Goal: Transaction & Acquisition: Book appointment/travel/reservation

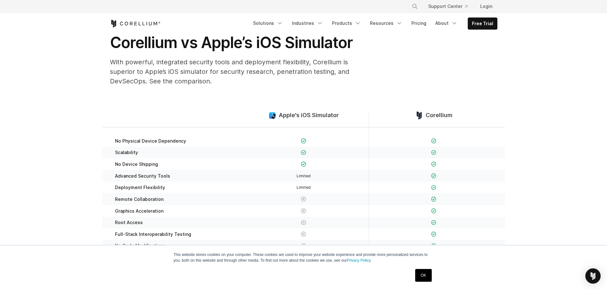
drag, startPoint x: 164, startPoint y: 141, endPoint x: 152, endPoint y: 139, distance: 12.0
click at [150, 139] on span "No Physical Device Dependency" at bounding box center [150, 141] width 71 height 6
drag, startPoint x: 176, startPoint y: 141, endPoint x: 154, endPoint y: 138, distance: 22.3
click at [154, 138] on div "No Physical Device Dependency" at bounding box center [174, 137] width 130 height 19
drag, startPoint x: 113, startPoint y: 141, endPoint x: 165, endPoint y: 162, distance: 56.3
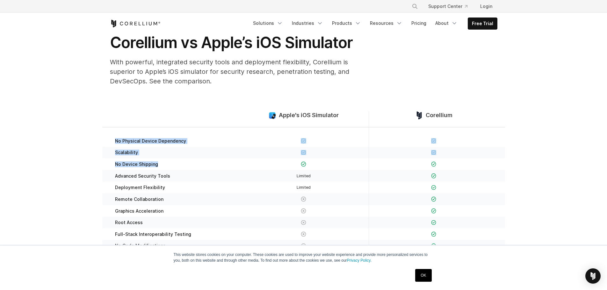
click at [165, 162] on div "No Physical Device Dependency Scalability" at bounding box center [303, 194] width 403 height 132
click at [203, 109] on section "Apple's iOS Simulator Corellium No Physical Device Dependency Scalability" at bounding box center [303, 185] width 607 height 189
click at [214, 113] on div "Apple's iOS Simulator Corellium" at bounding box center [303, 120] width 403 height 16
drag, startPoint x: 202, startPoint y: 116, endPoint x: 198, endPoint y: 117, distance: 3.9
drag, startPoint x: 198, startPoint y: 117, endPoint x: 188, endPoint y: 119, distance: 9.4
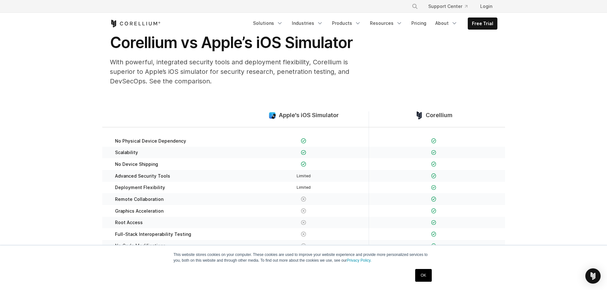
drag, startPoint x: 188, startPoint y: 119, endPoint x: 182, endPoint y: 122, distance: 7.0
click at [180, 121] on div "Apple's iOS Simulator Corellium" at bounding box center [303, 120] width 403 height 16
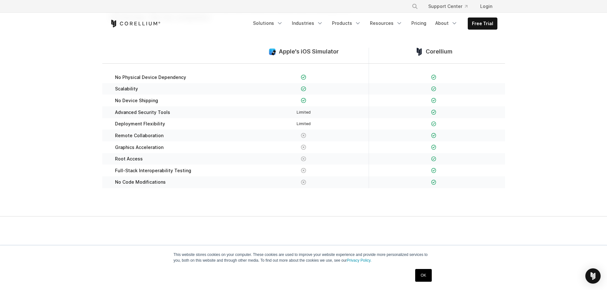
scroll to position [64, 0]
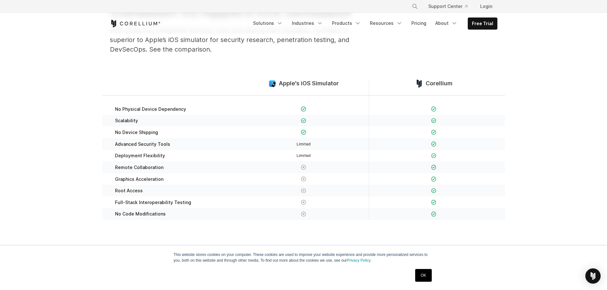
drag, startPoint x: 189, startPoint y: 144, endPoint x: 173, endPoint y: 144, distance: 16.0
drag, startPoint x: 173, startPoint y: 144, endPoint x: 169, endPoint y: 146, distance: 4.4
click at [169, 146] on div "Advanced Security Tools" at bounding box center [174, 144] width 130 height 12
drag, startPoint x: 215, startPoint y: 144, endPoint x: 188, endPoint y: 145, distance: 27.4
drag, startPoint x: 185, startPoint y: 146, endPoint x: 175, endPoint y: 149, distance: 10.5
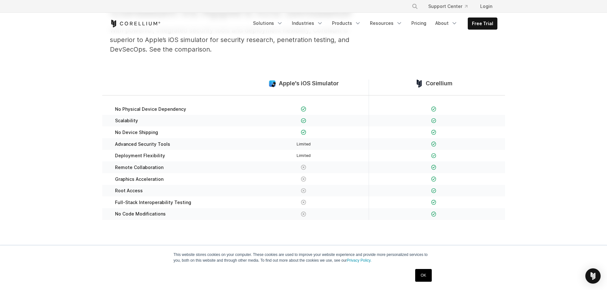
click at [182, 146] on div "Advanced Security Tools" at bounding box center [174, 144] width 130 height 12
drag, startPoint x: 220, startPoint y: 149, endPoint x: 208, endPoint y: 149, distance: 12.8
drag, startPoint x: 208, startPoint y: 149, endPoint x: 197, endPoint y: 149, distance: 10.2
drag, startPoint x: 197, startPoint y: 149, endPoint x: 185, endPoint y: 150, distance: 12.2
click at [185, 150] on div "Deployment Flexibility" at bounding box center [174, 156] width 130 height 12
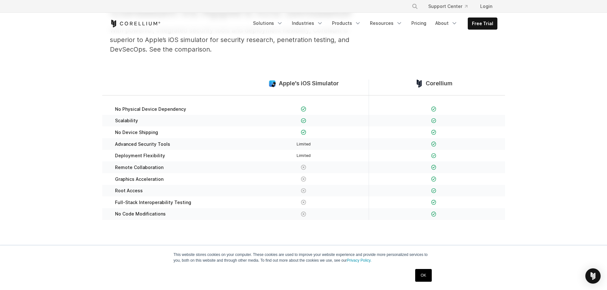
drag, startPoint x: 222, startPoint y: 146, endPoint x: 194, endPoint y: 148, distance: 28.5
drag, startPoint x: 191, startPoint y: 149, endPoint x: 182, endPoint y: 148, distance: 9.6
click at [187, 149] on div "Advanced Security Tools" at bounding box center [174, 144] width 130 height 12
drag, startPoint x: 231, startPoint y: 150, endPoint x: 209, endPoint y: 153, distance: 22.2
drag, startPoint x: 209, startPoint y: 153, endPoint x: 193, endPoint y: 151, distance: 16.3
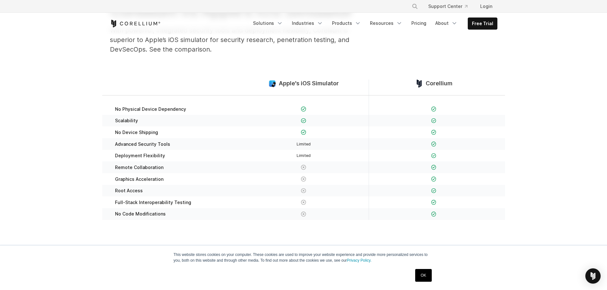
click at [193, 151] on div "Deployment Flexibility" at bounding box center [174, 156] width 130 height 12
drag, startPoint x: 228, startPoint y: 140, endPoint x: 202, endPoint y: 140, distance: 25.8
drag, startPoint x: 202, startPoint y: 140, endPoint x: 189, endPoint y: 142, distance: 13.6
drag, startPoint x: 189, startPoint y: 142, endPoint x: 184, endPoint y: 143, distance: 4.6
click at [185, 143] on div "Advanced Security Tools" at bounding box center [174, 144] width 130 height 12
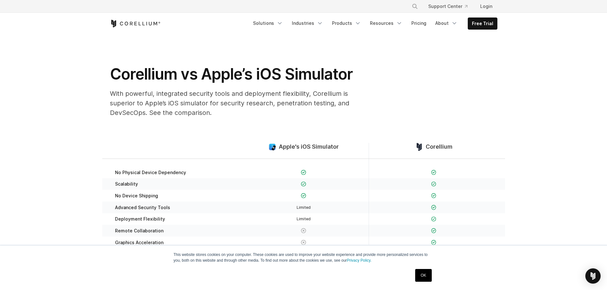
scroll to position [0, 0]
click at [489, 23] on link "Free Trial" at bounding box center [482, 23] width 29 height 11
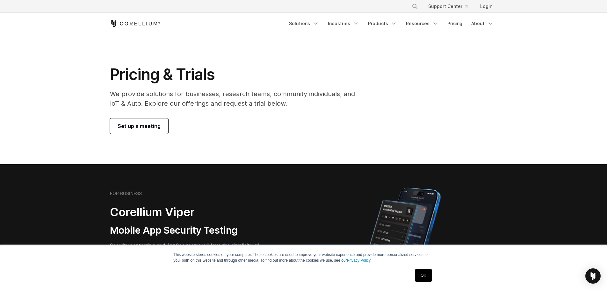
click at [140, 127] on span "Set up a meeting" at bounding box center [139, 126] width 43 height 8
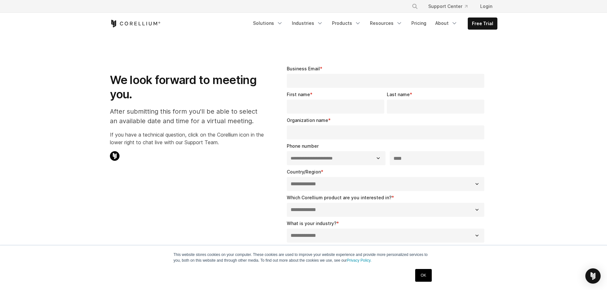
select select "**"
drag, startPoint x: 0, startPoint y: 0, endPoint x: 140, endPoint y: 127, distance: 189.2
select select "**"
